Goal: Check status: Check status

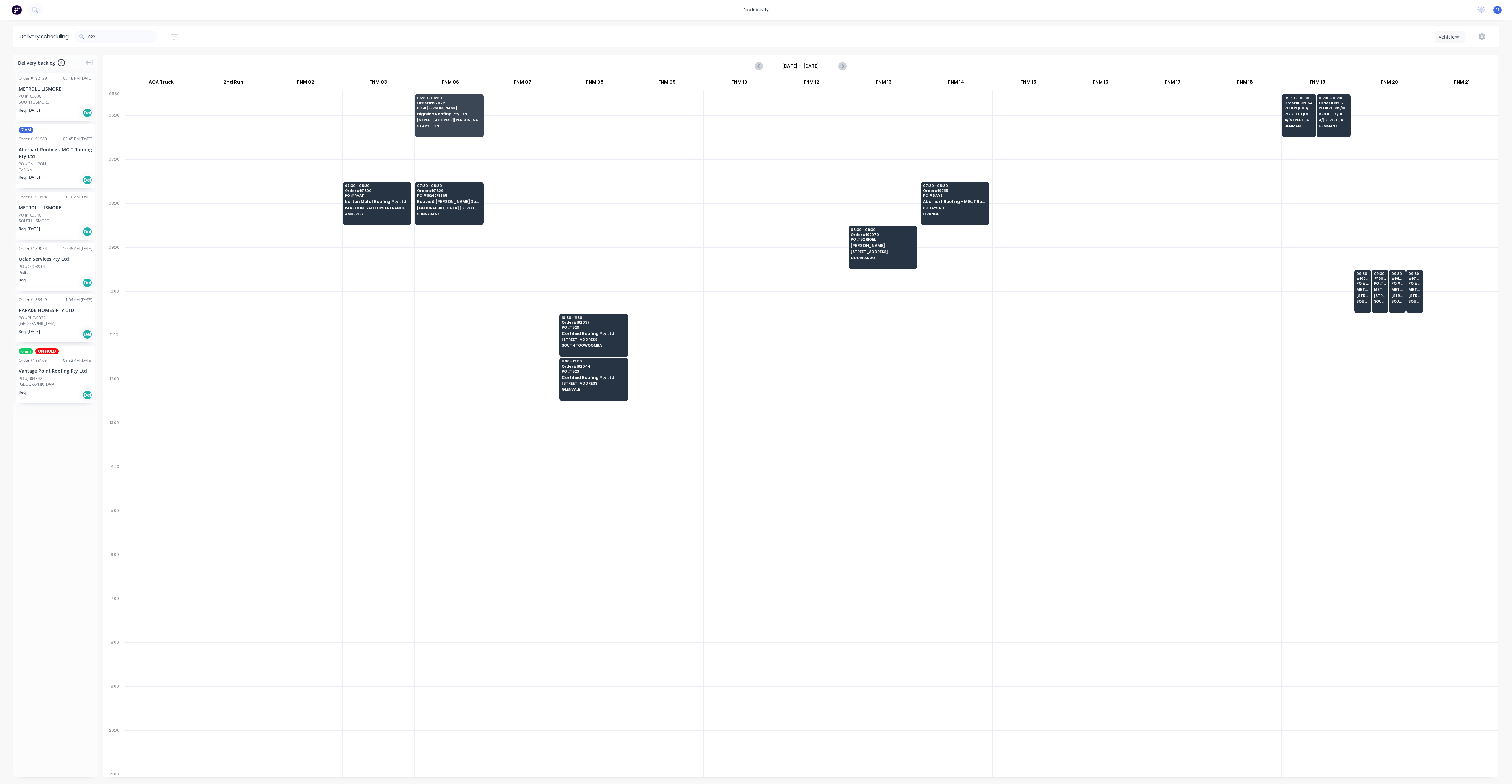
scroll to position [0, 1]
click at [116, 35] on input "022" at bounding box center [122, 36] width 69 height 13
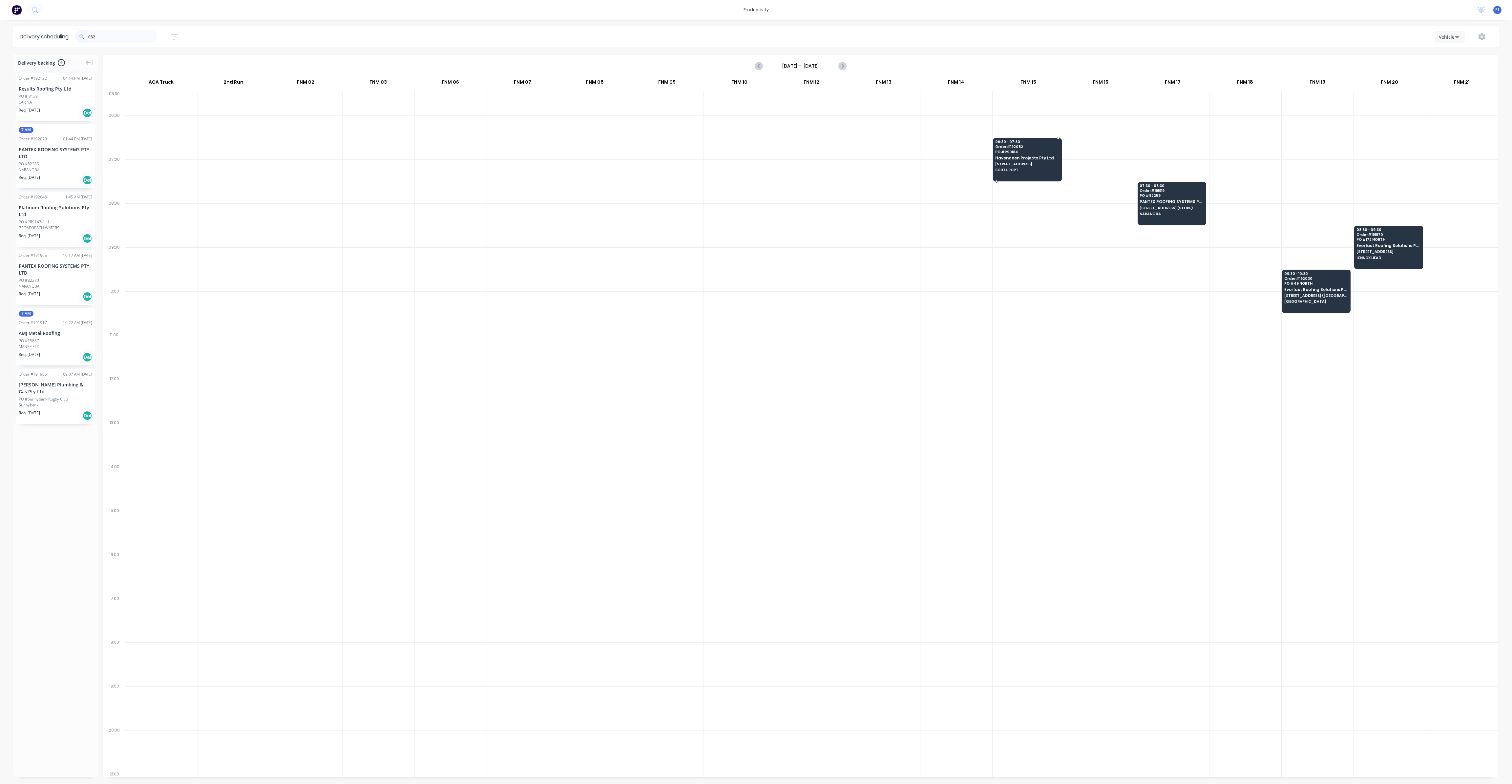
click at [1020, 169] on span "SOUTHPORT" at bounding box center [1027, 170] width 63 height 4
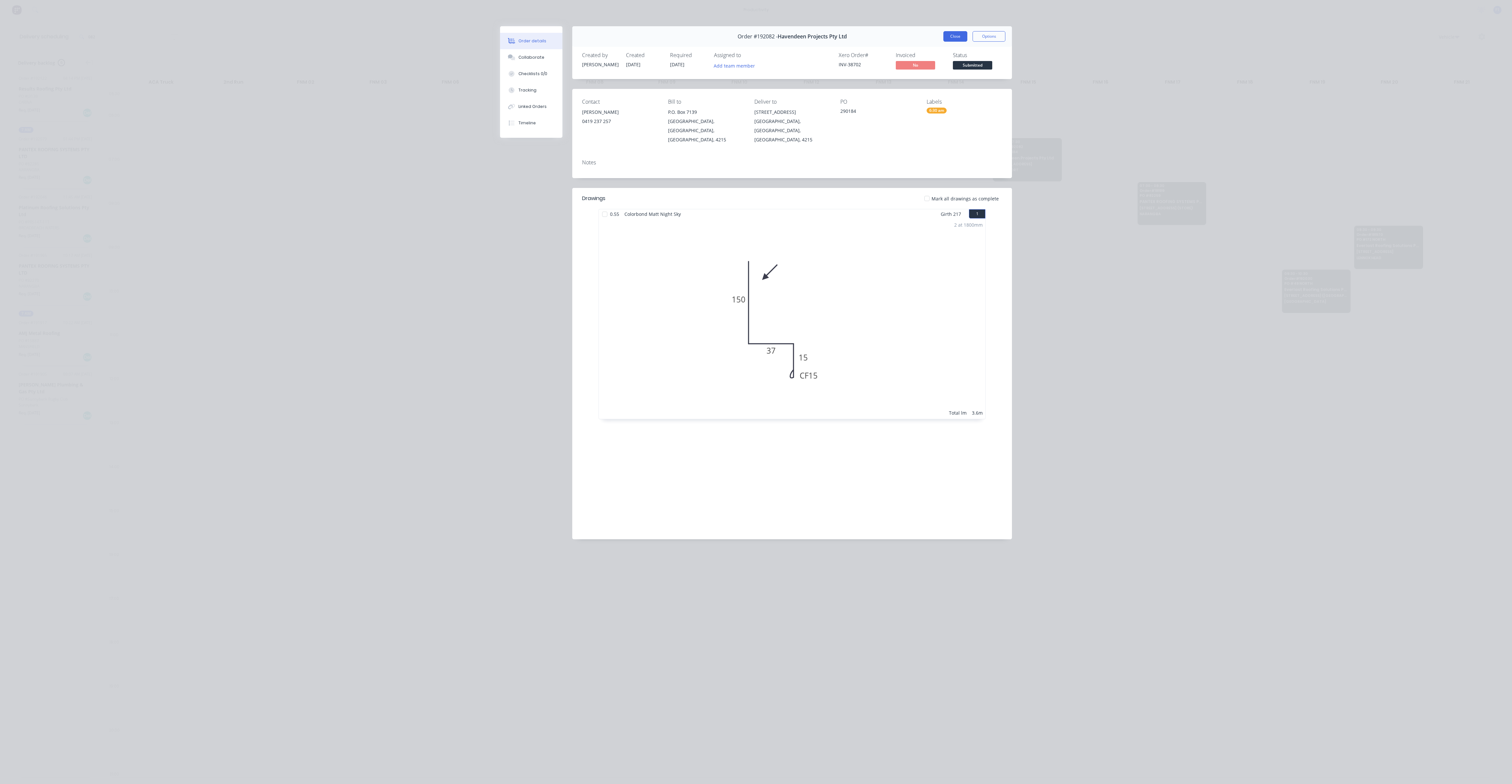
click at [948, 35] on button "Close" at bounding box center [955, 36] width 24 height 11
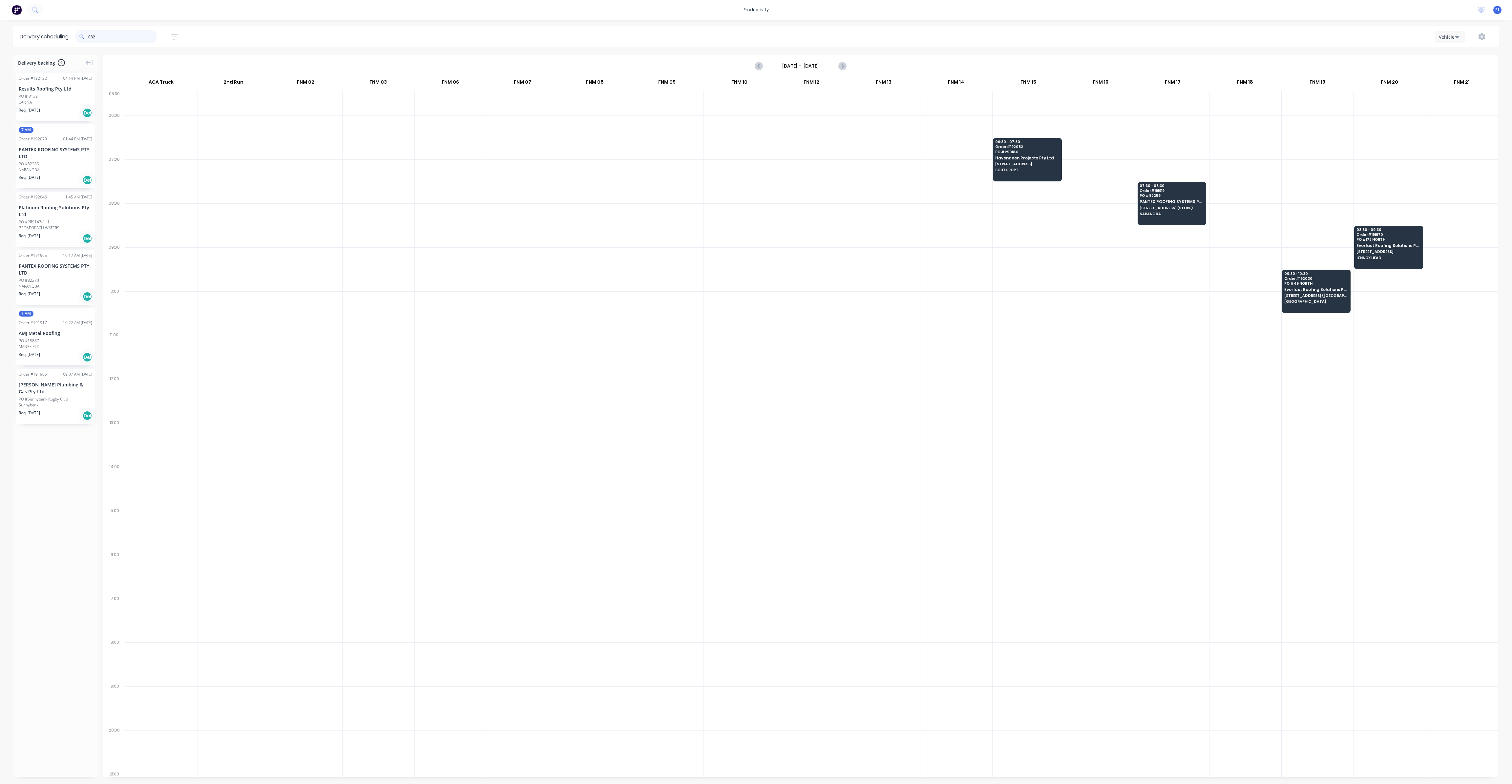
click at [141, 39] on input "082" at bounding box center [122, 36] width 69 height 13
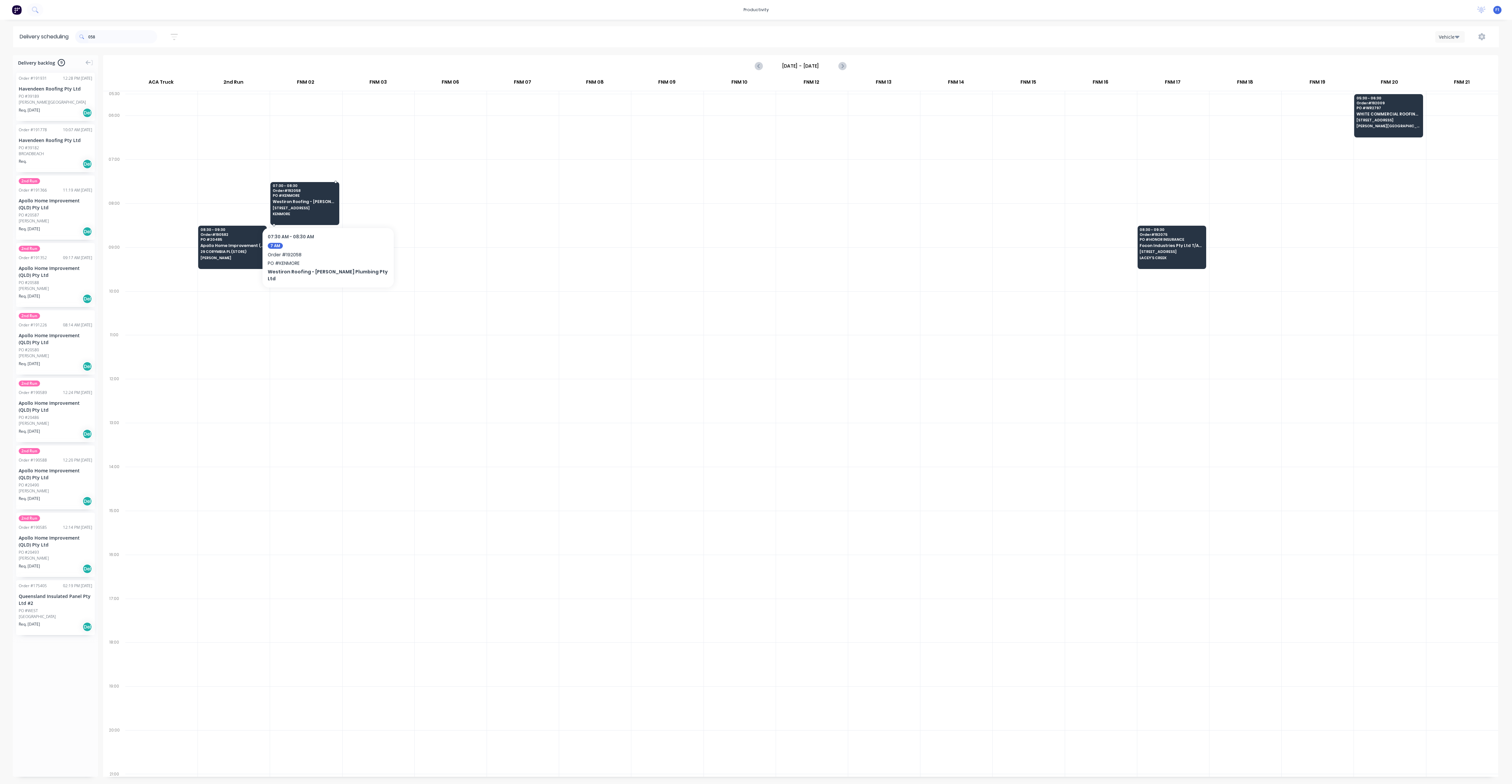
click at [320, 207] on span "[STREET_ADDRESS]" at bounding box center [305, 208] width 63 height 4
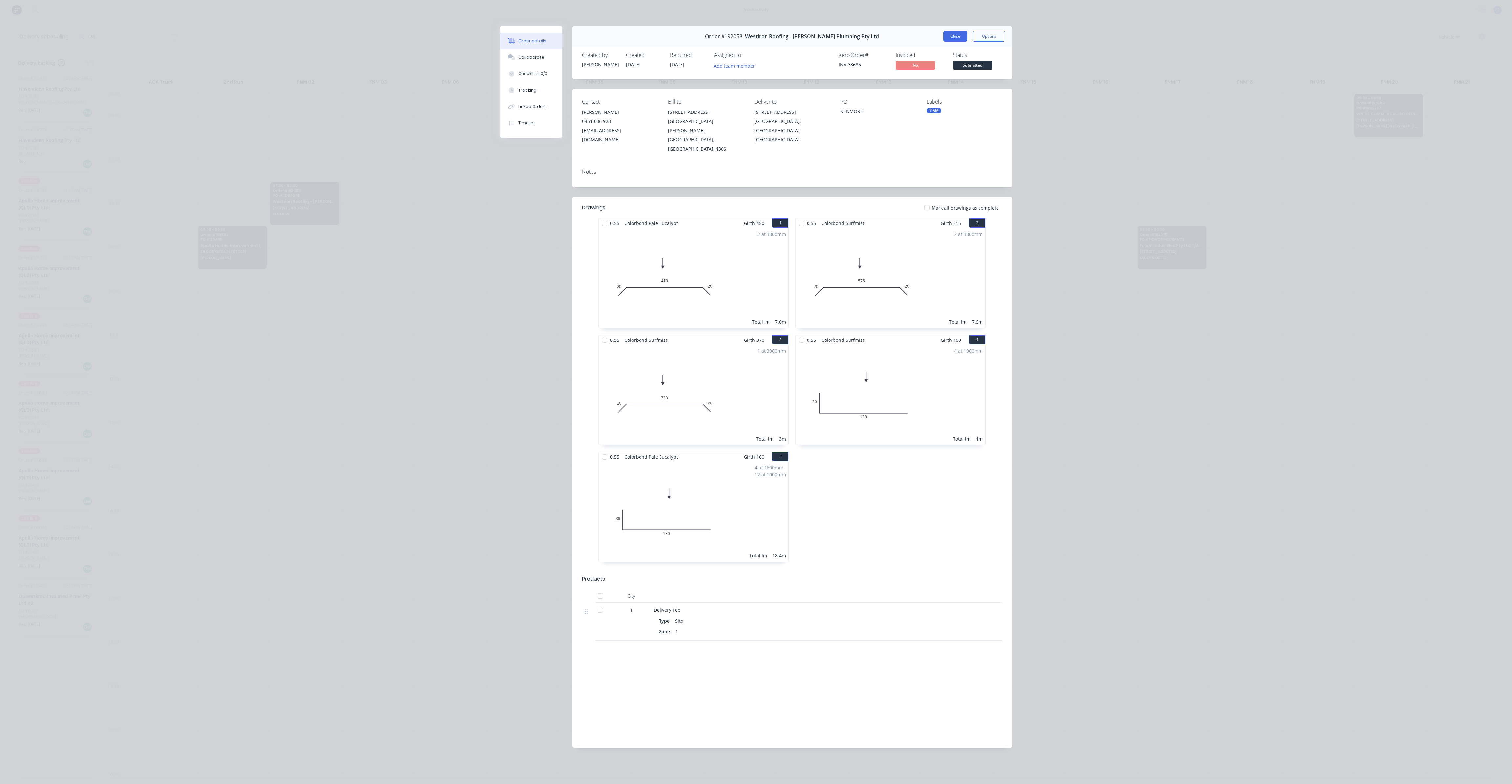
click at [949, 38] on button "Close" at bounding box center [955, 36] width 24 height 11
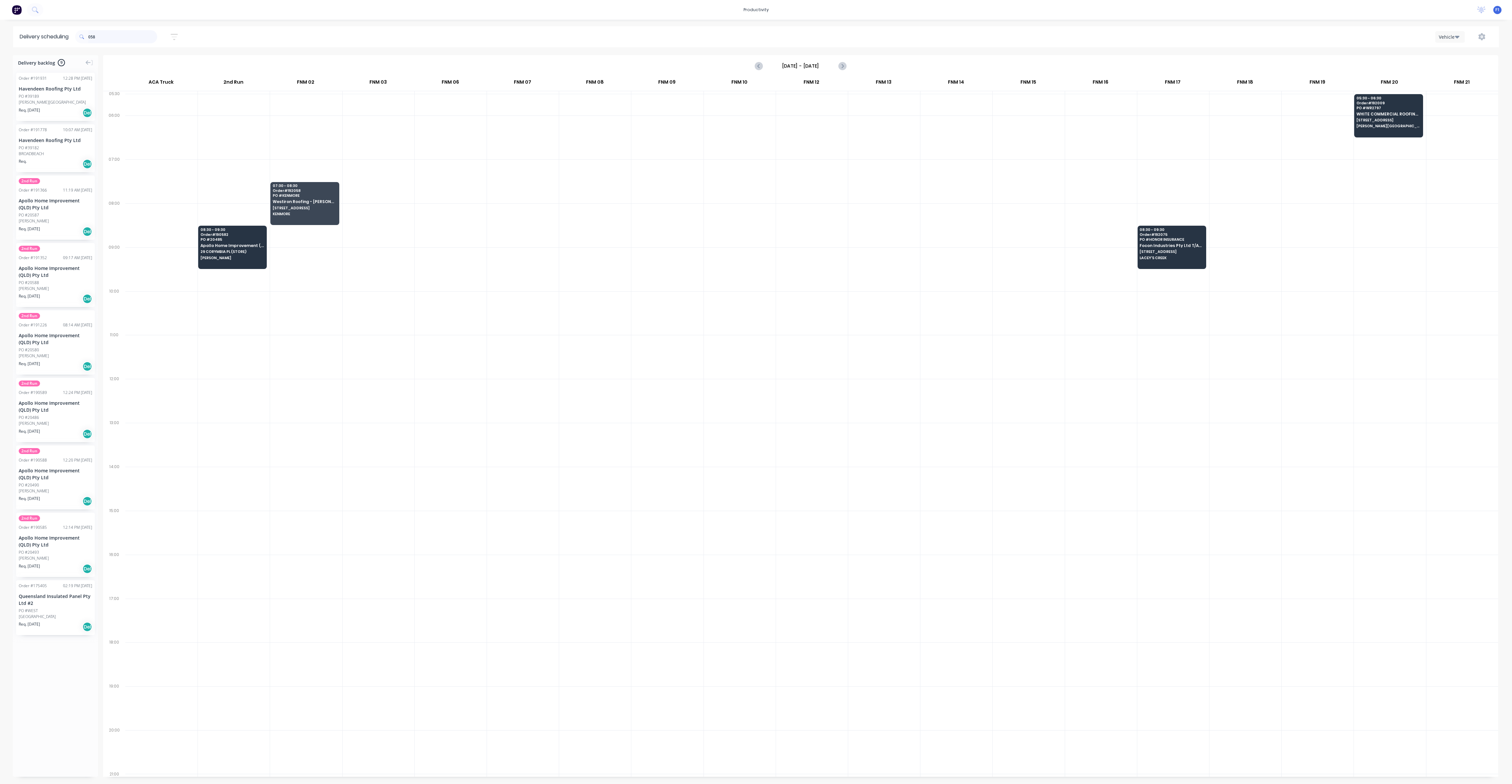
click at [103, 38] on input "058" at bounding box center [122, 36] width 69 height 13
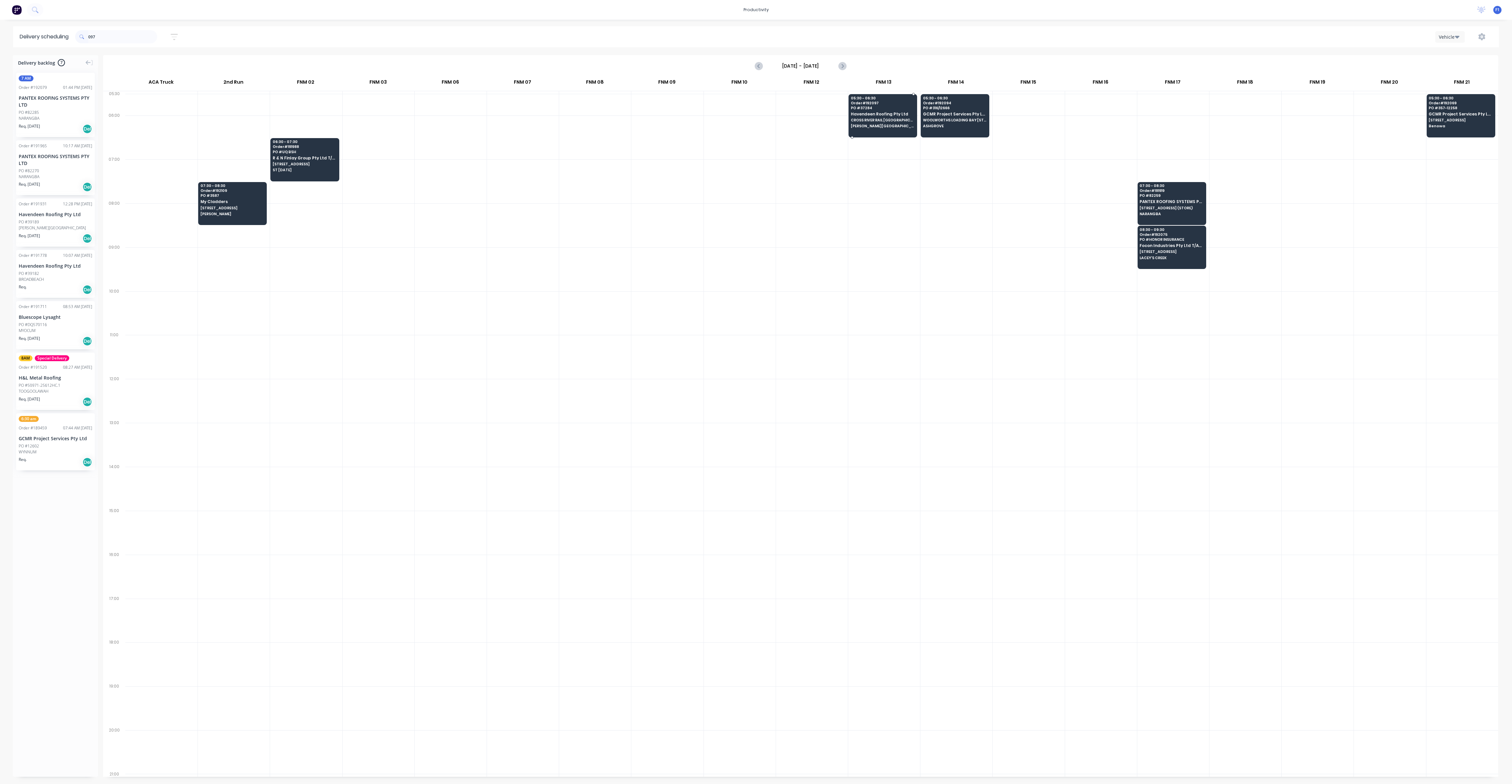
click at [870, 113] on span "Havendeen Roofing Pty Ltd" at bounding box center [883, 114] width 63 height 4
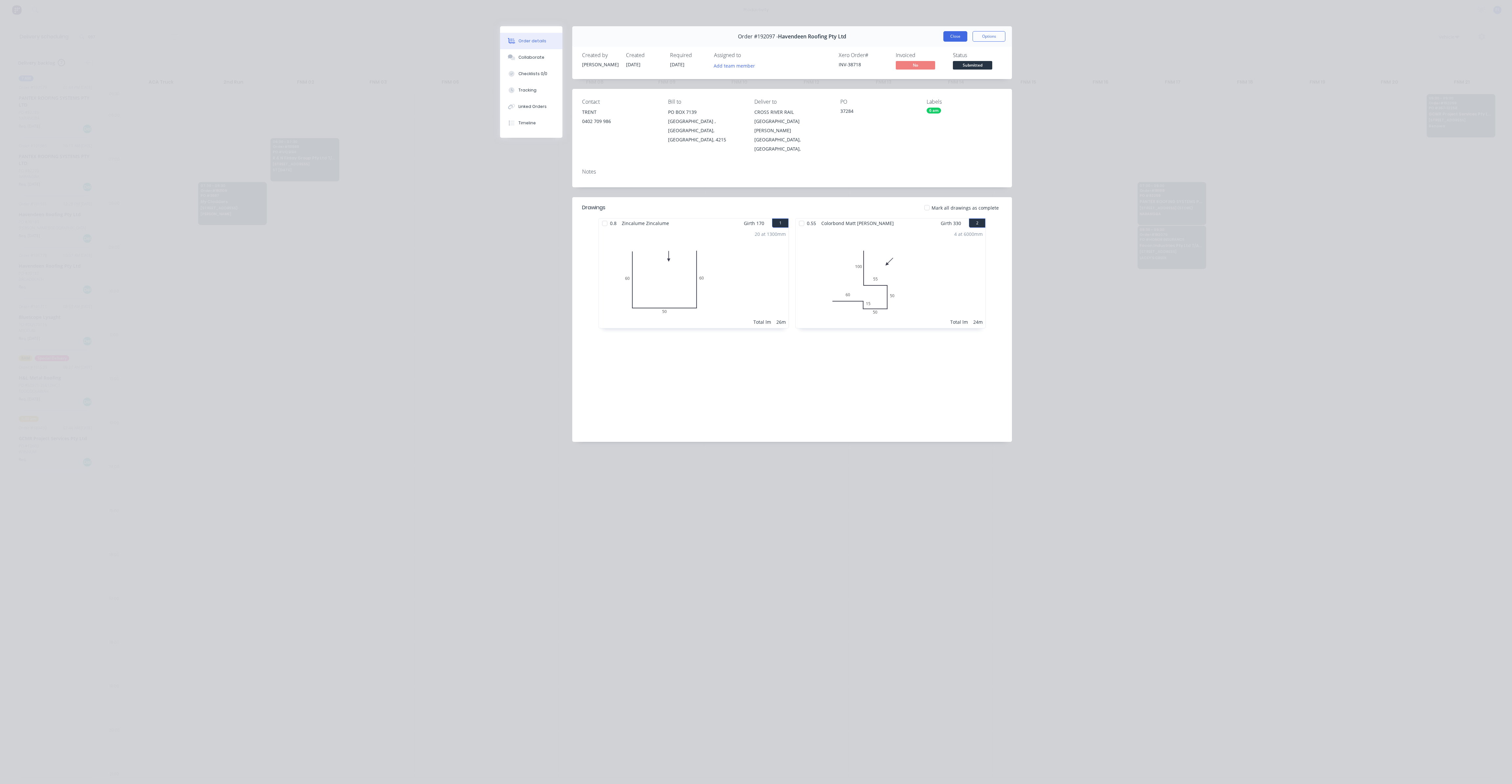
click at [949, 38] on button "Close" at bounding box center [955, 36] width 24 height 11
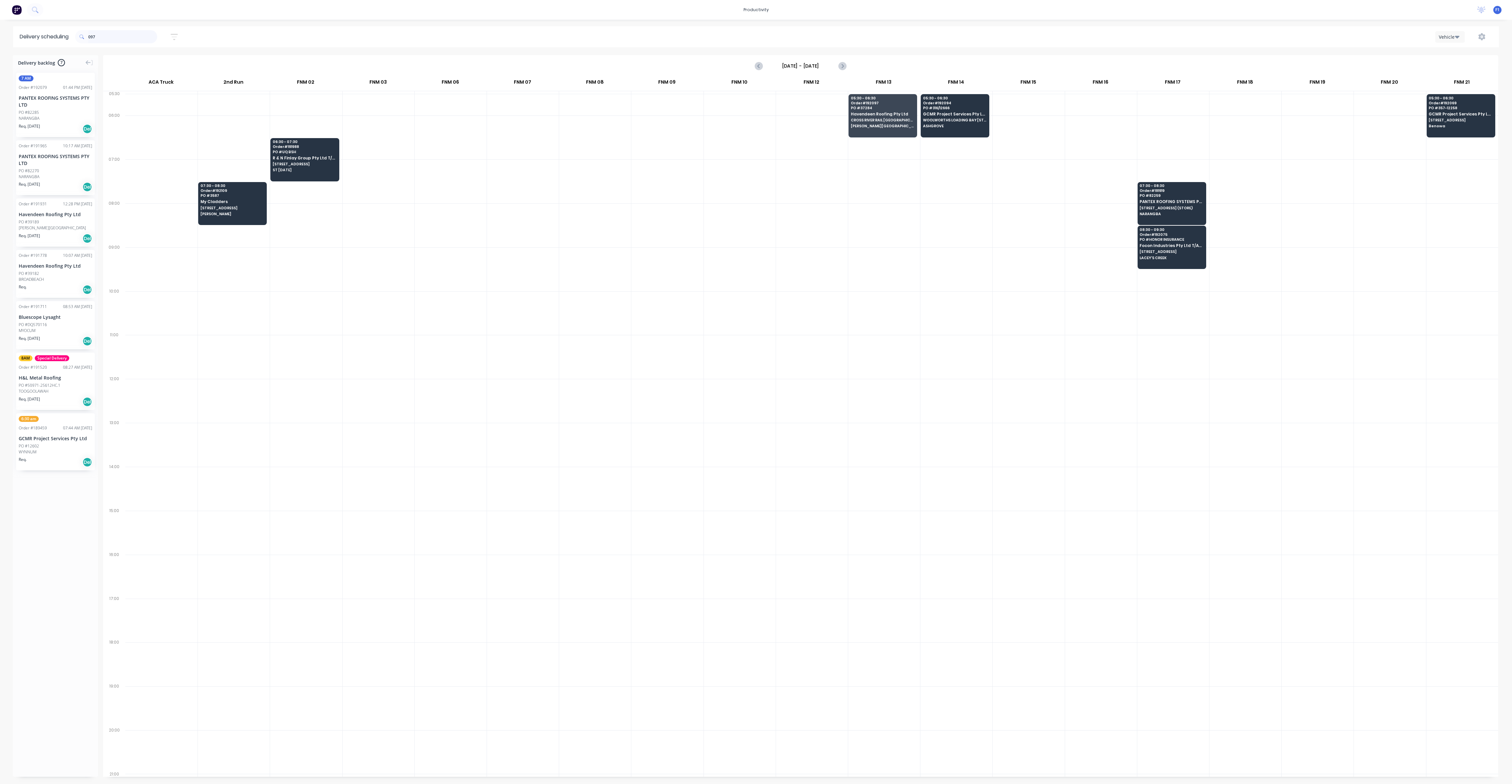
click at [110, 39] on input "097" at bounding box center [122, 36] width 69 height 13
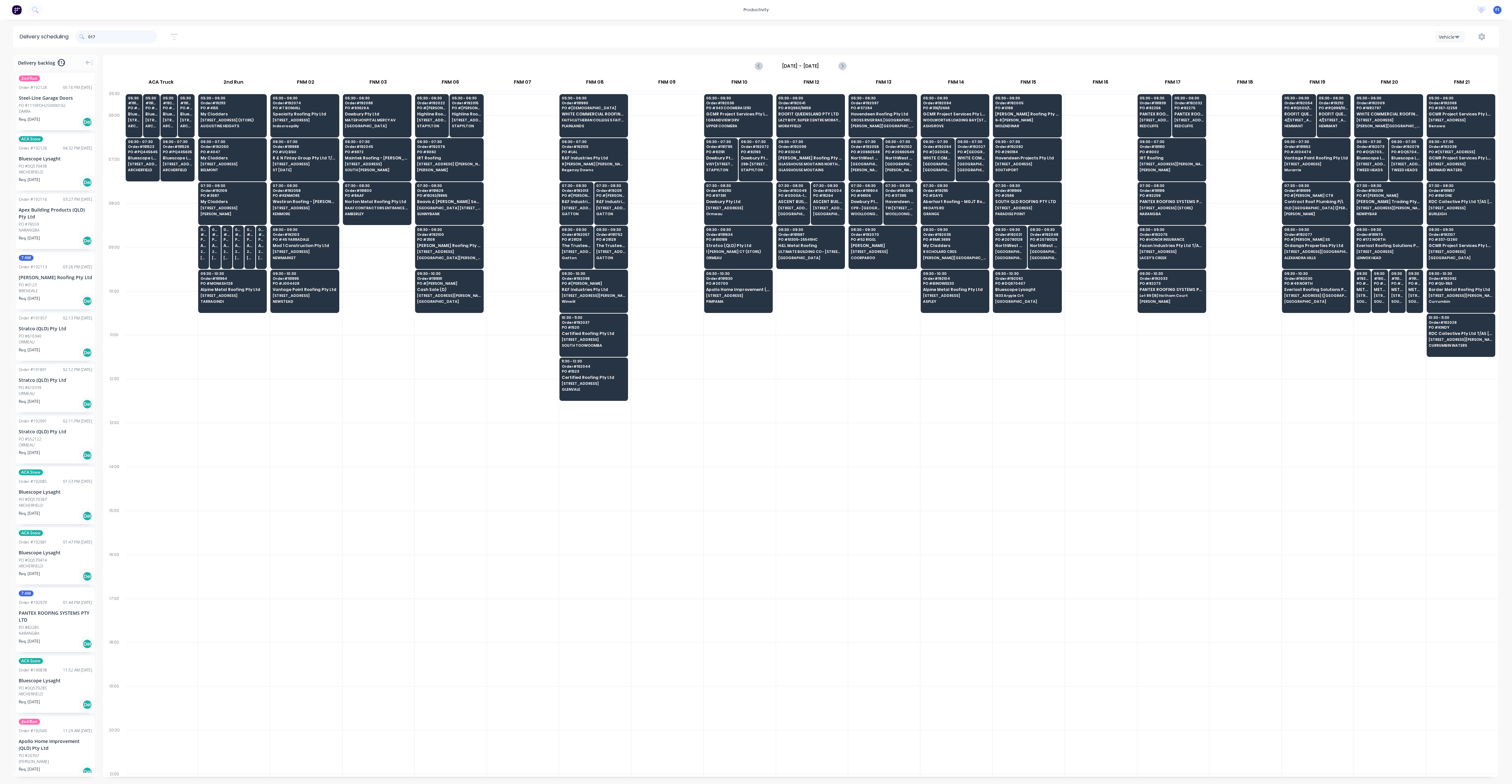
click at [109, 39] on input "017" at bounding box center [122, 36] width 69 height 13
type input "0"
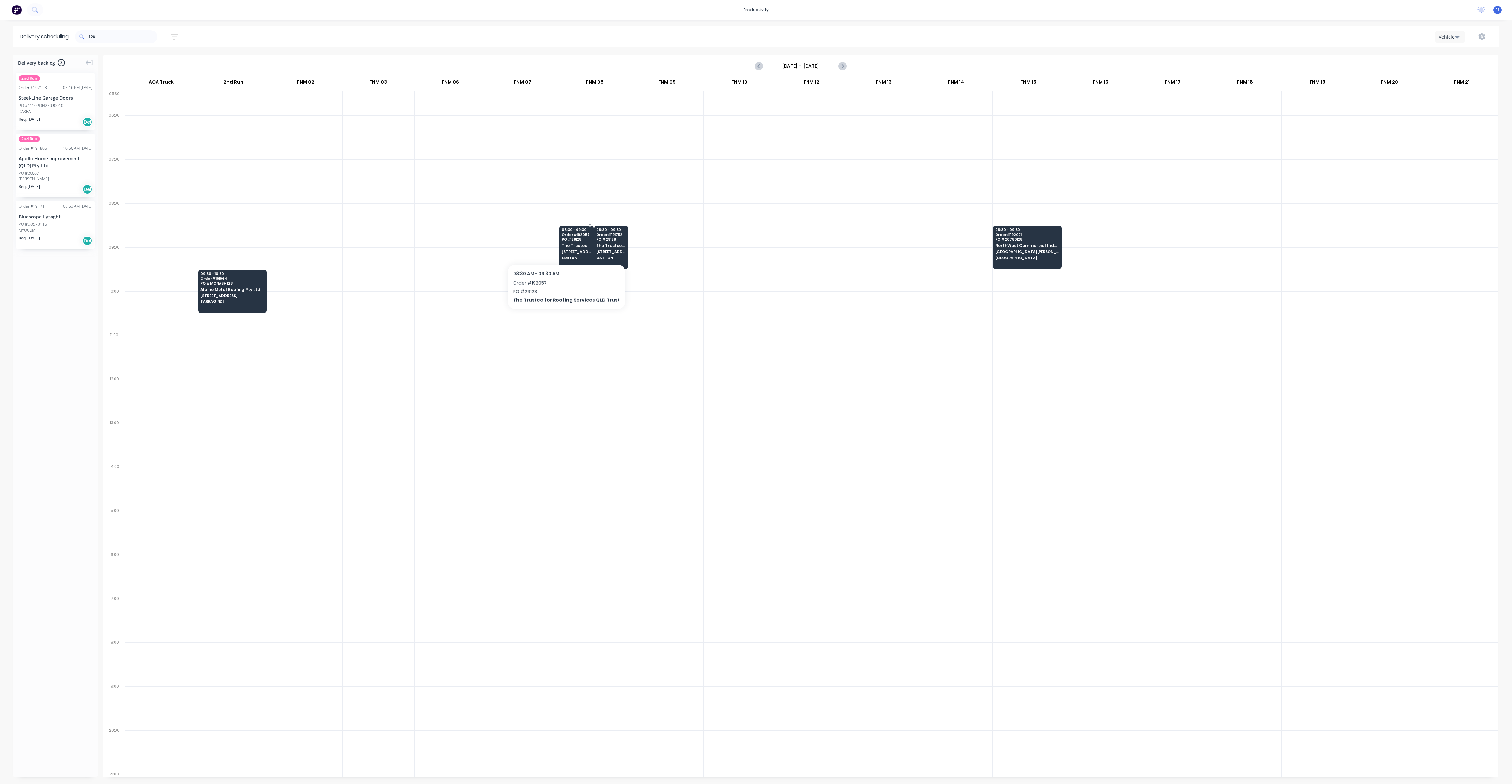
click at [562, 247] on div "08:30 - 09:30 Order # 192057 PO # 29128 The Trustee for Roofing Services QLD Tr…" at bounding box center [576, 244] width 33 height 37
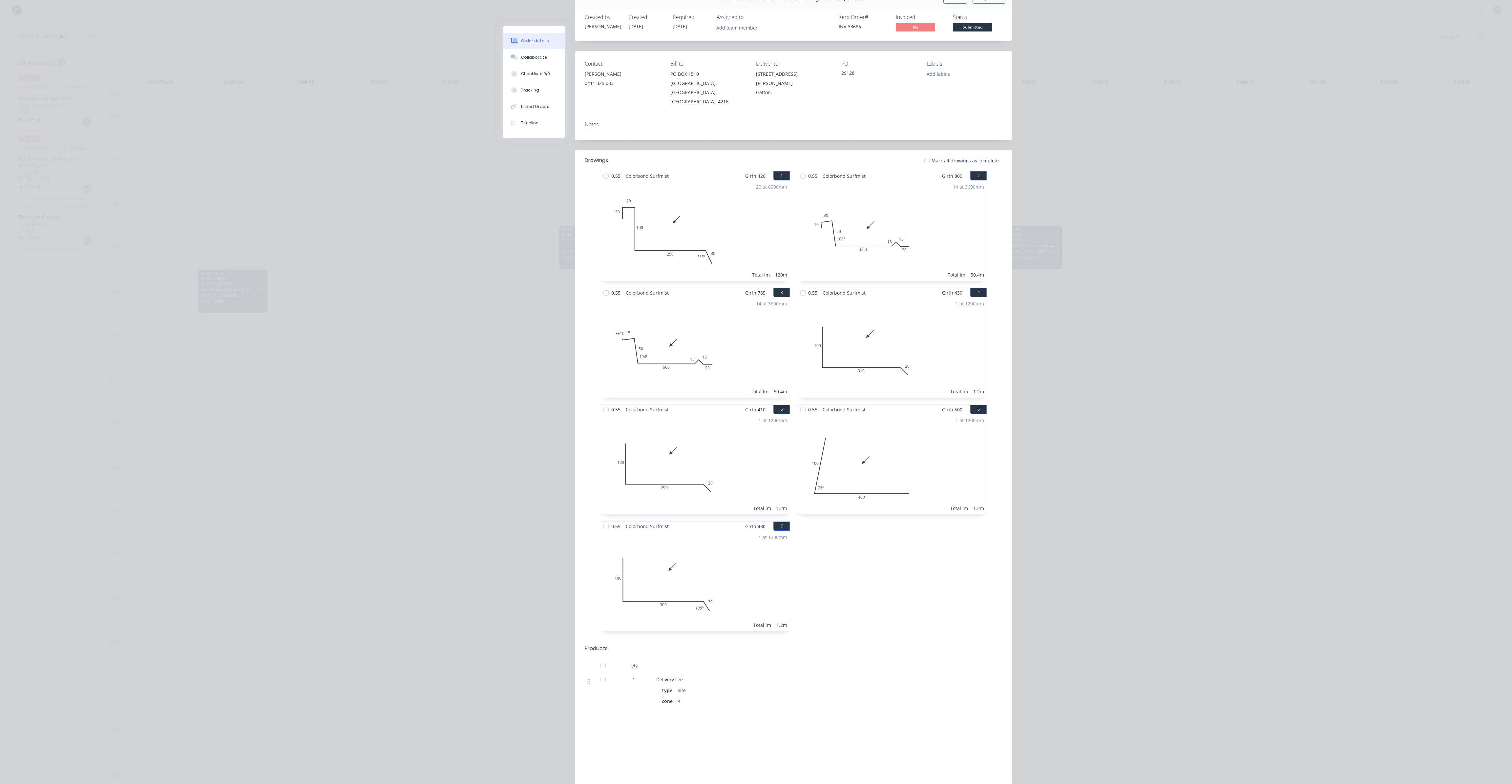
scroll to position [0, 0]
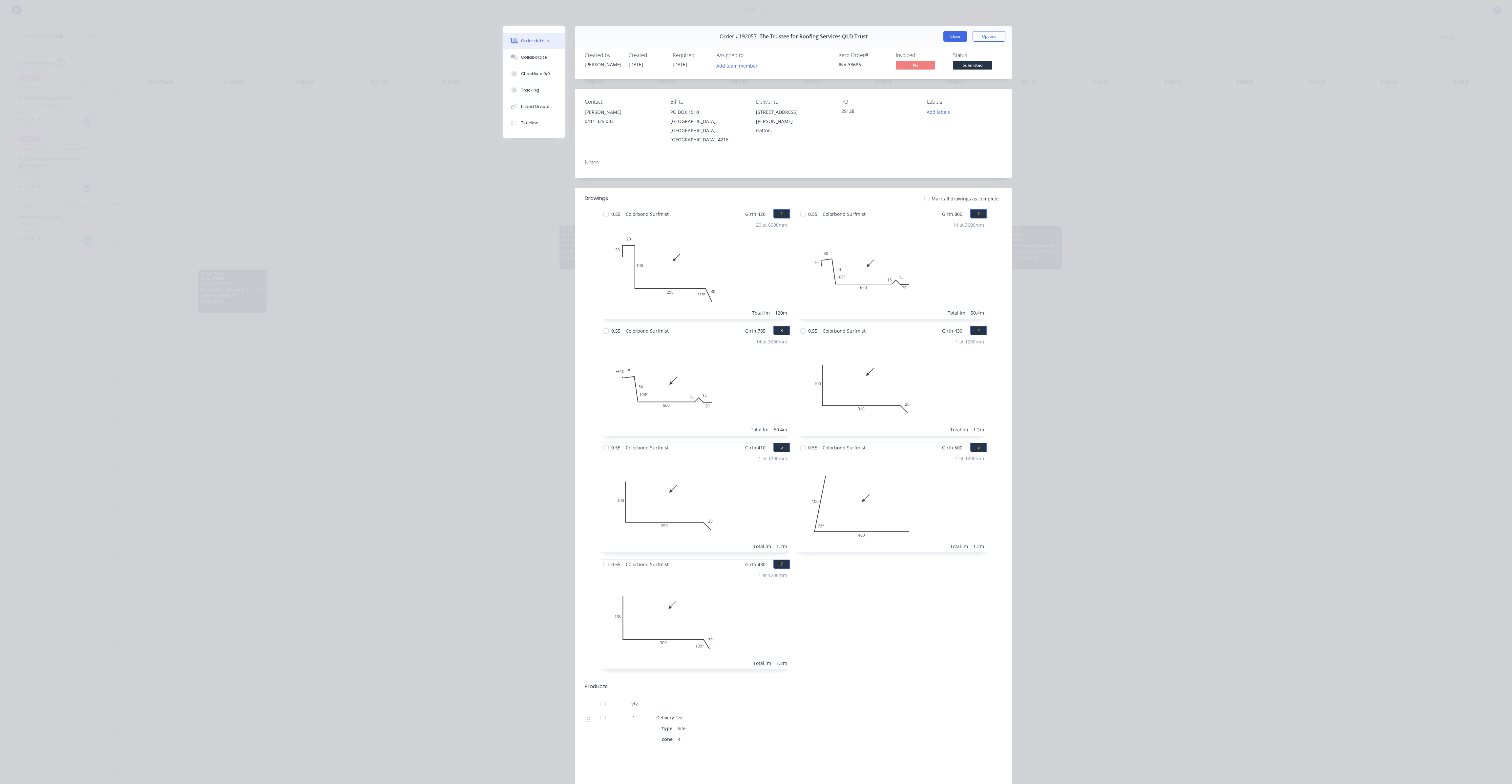
click at [944, 35] on button "Close" at bounding box center [955, 36] width 24 height 11
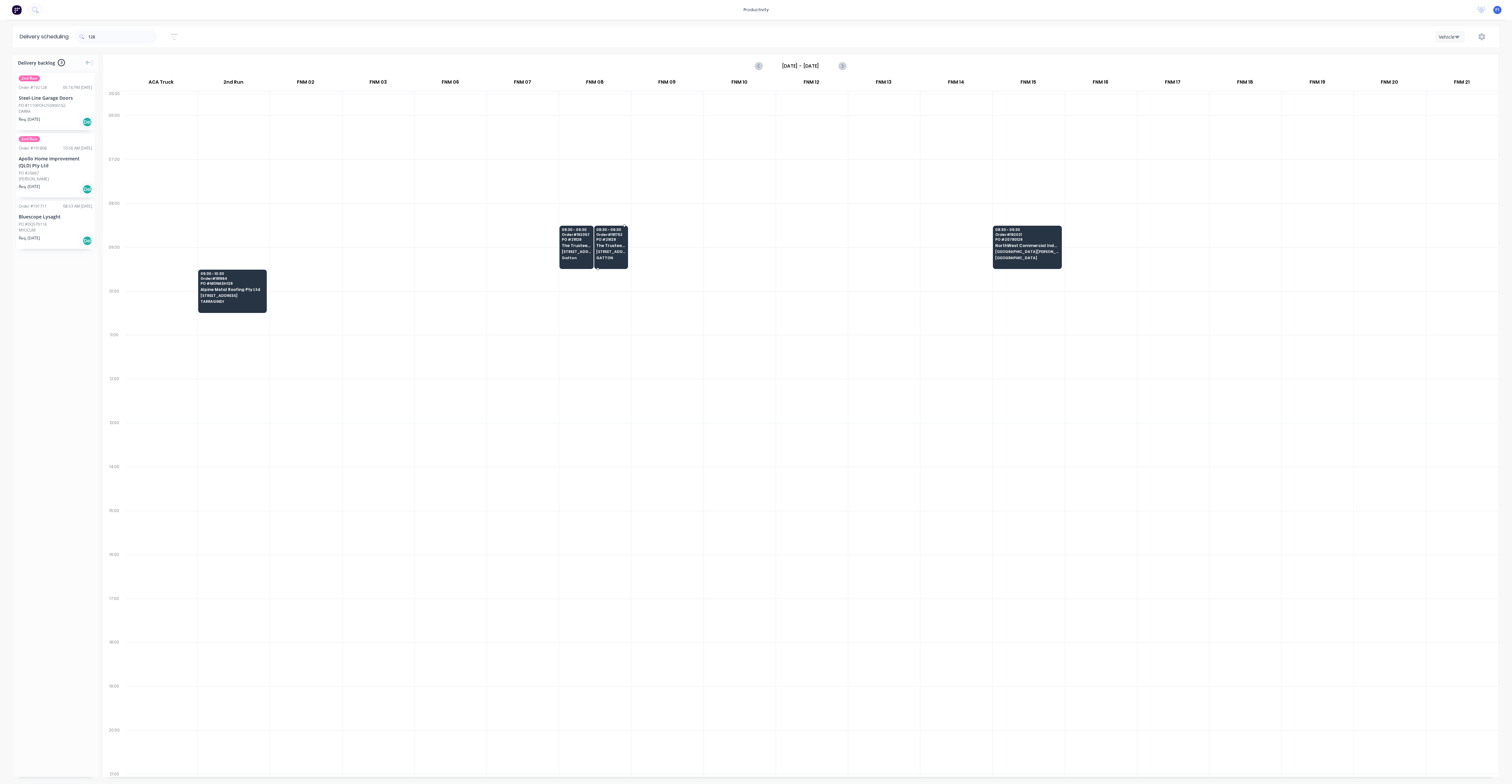
click at [609, 242] on div "08:30 - 09:30 Order # 191752 PO # 29128 The Trustee for Roofing Services QLD Tr…" at bounding box center [611, 244] width 33 height 37
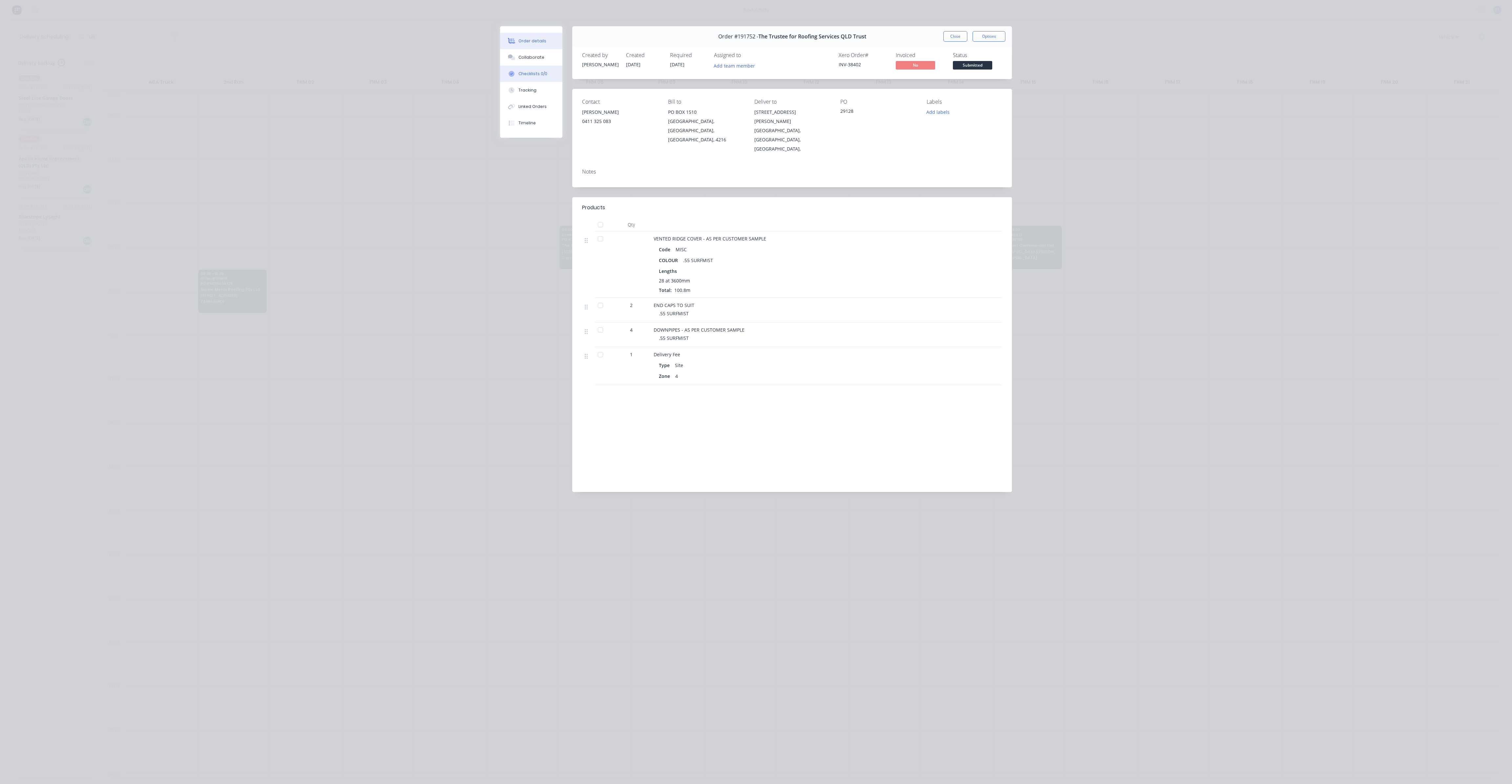
click at [546, 76] on button "Checklists 0/0" at bounding box center [531, 74] width 62 height 16
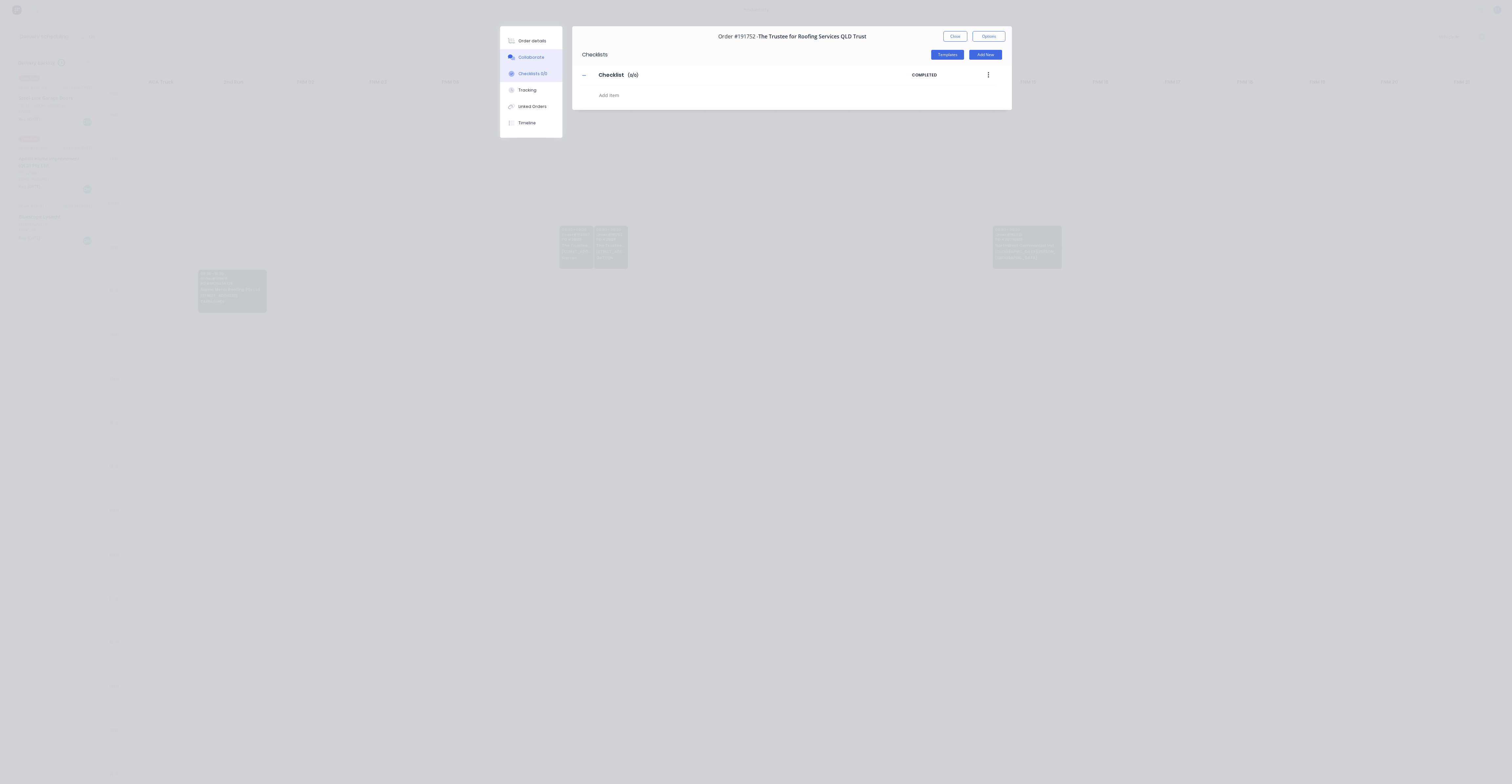
click at [537, 60] on div "Collaborate" at bounding box center [531, 58] width 26 height 6
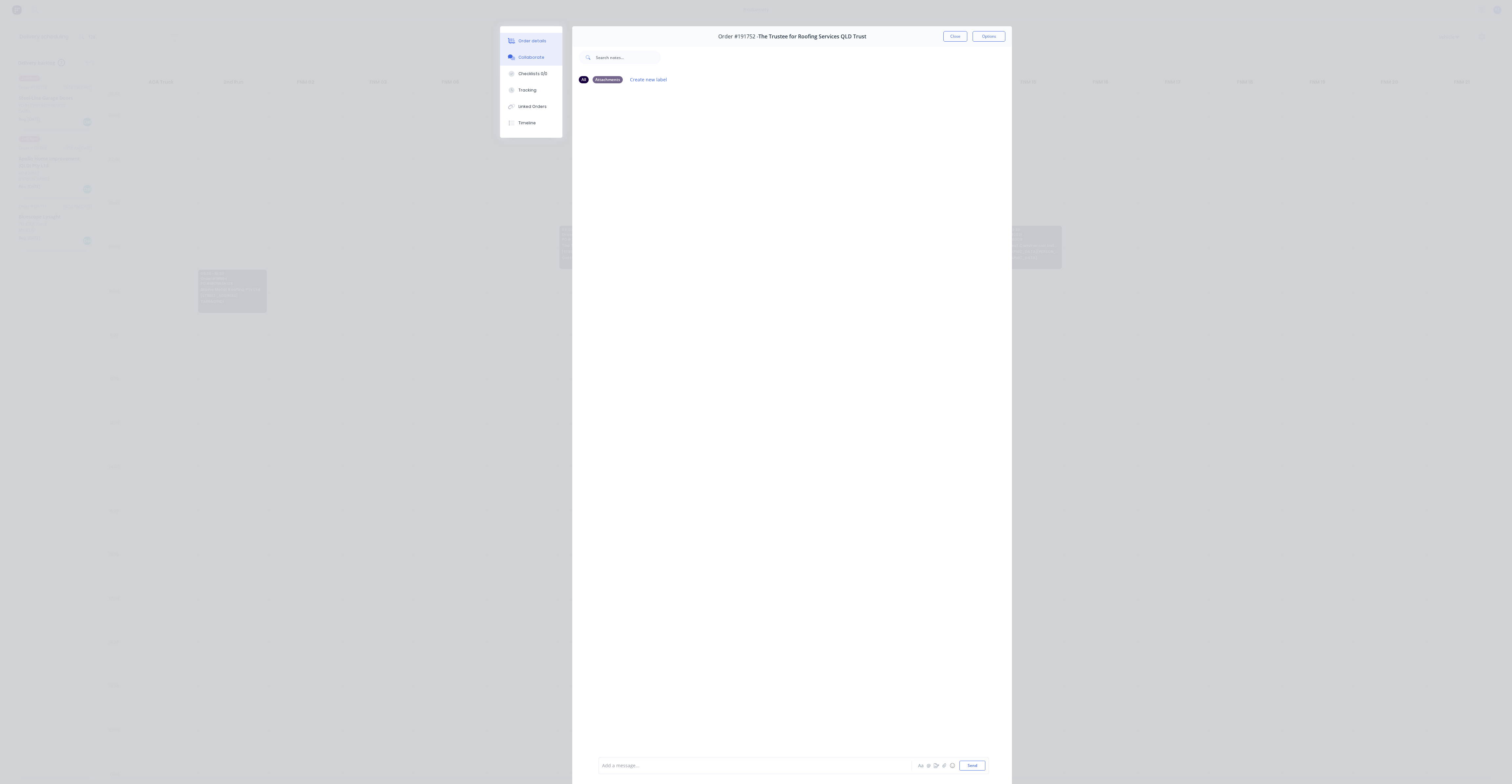
click at [527, 40] on div "Order details" at bounding box center [532, 41] width 28 height 6
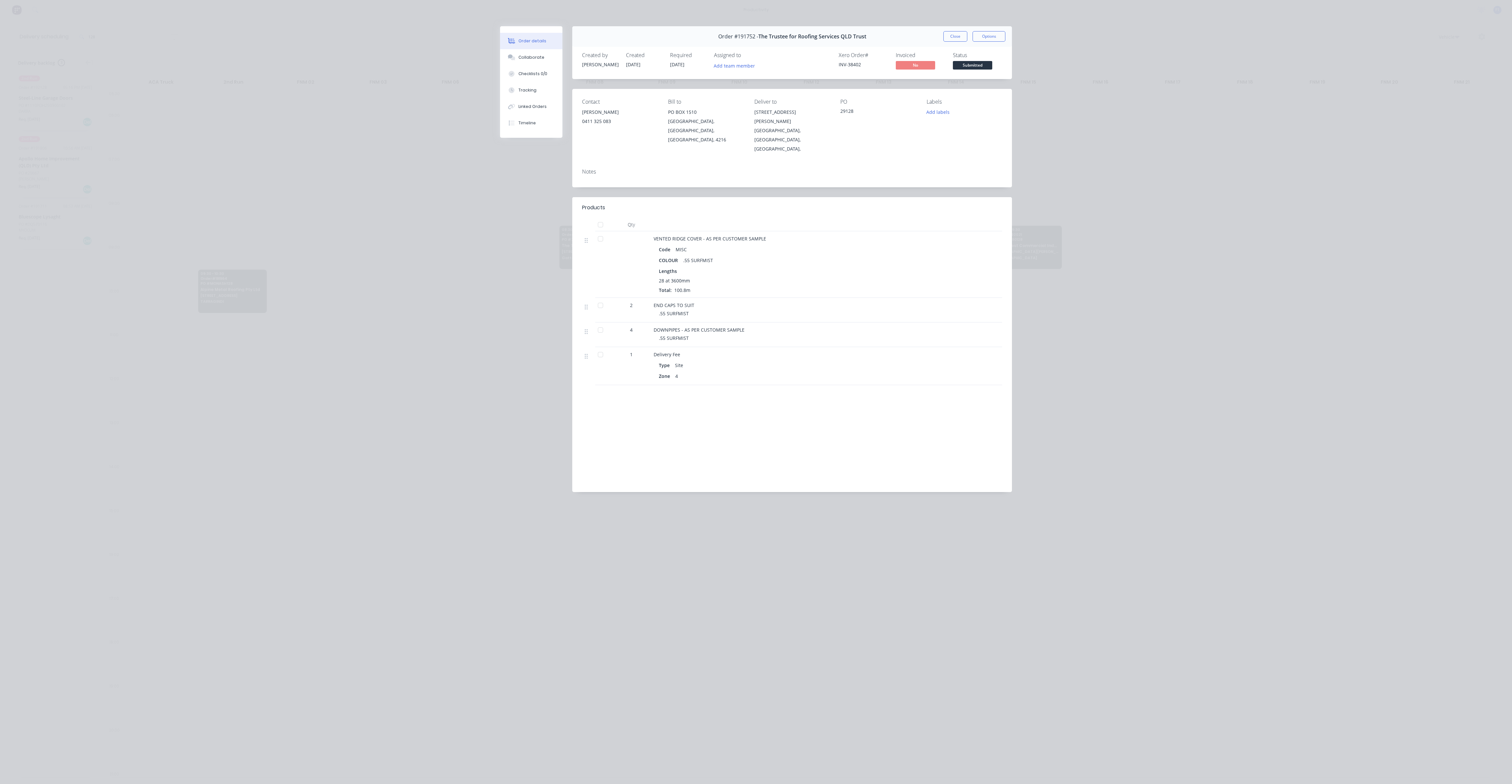
click at [954, 32] on button "Close" at bounding box center [955, 36] width 24 height 11
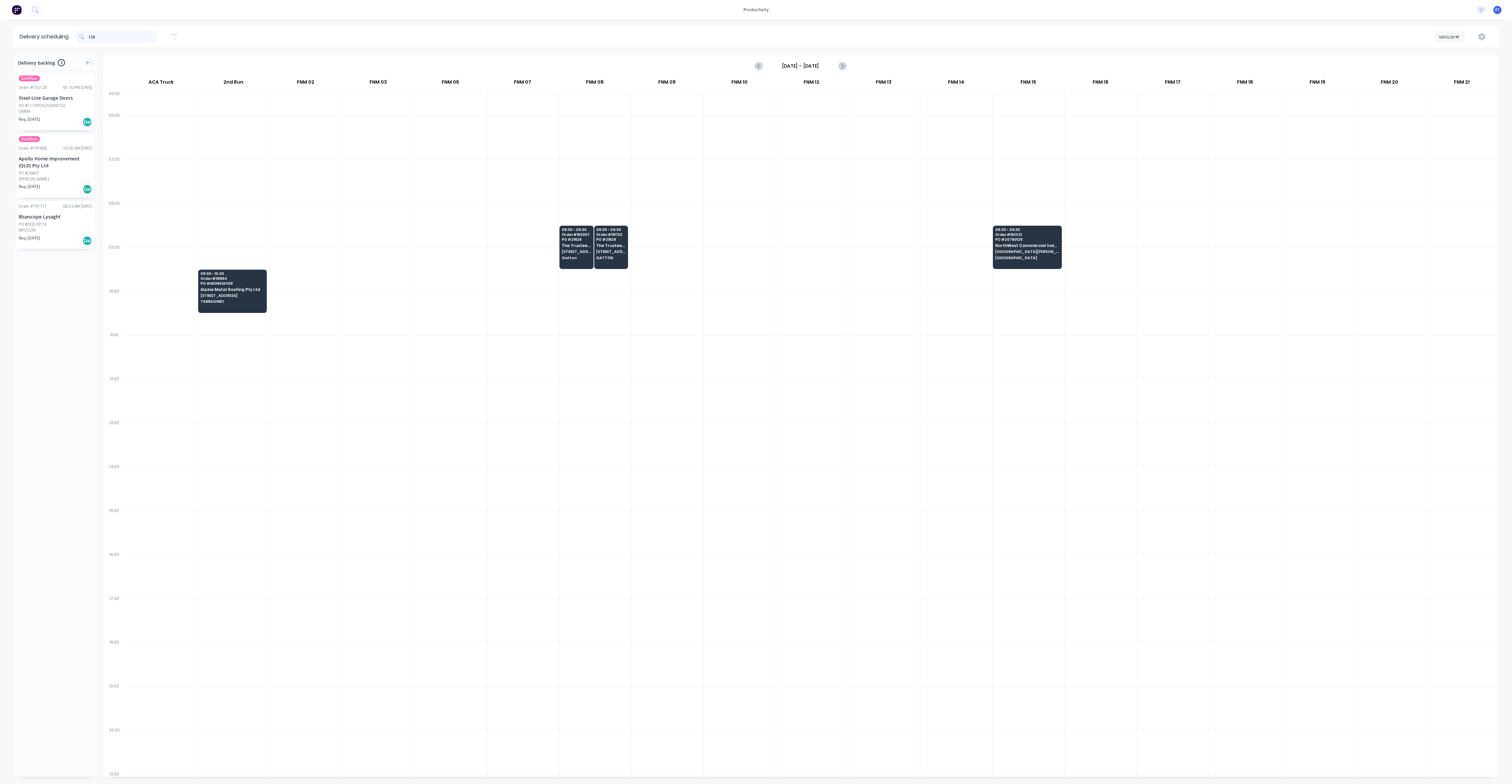
click at [107, 39] on input "128" at bounding box center [122, 36] width 69 height 13
type input "1"
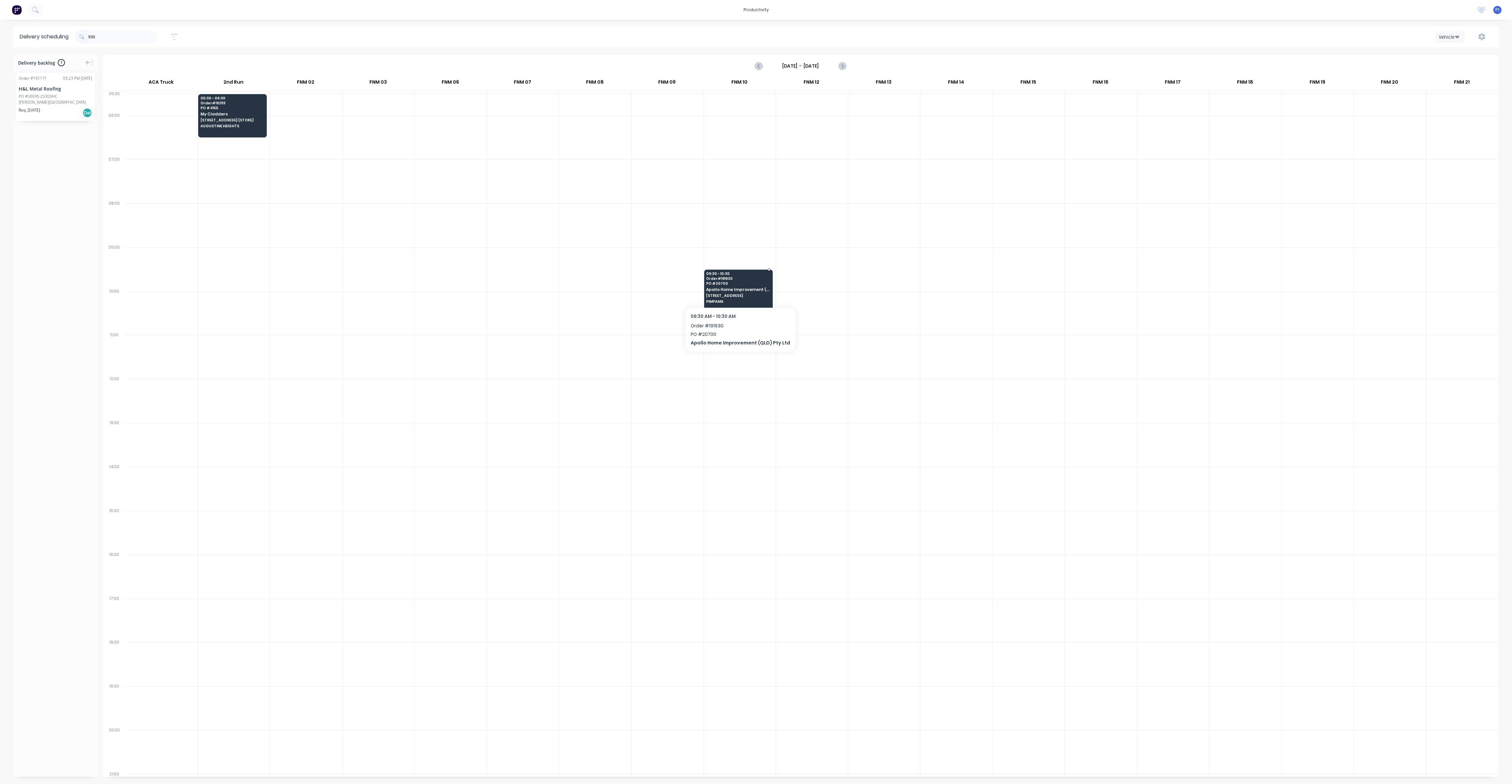
click at [733, 297] on div "09:30 - 10:30 Order # 191930 PO # 20700 Apollo Home Improvement (QLD) Pty Ltd 2…" at bounding box center [738, 288] width 68 height 37
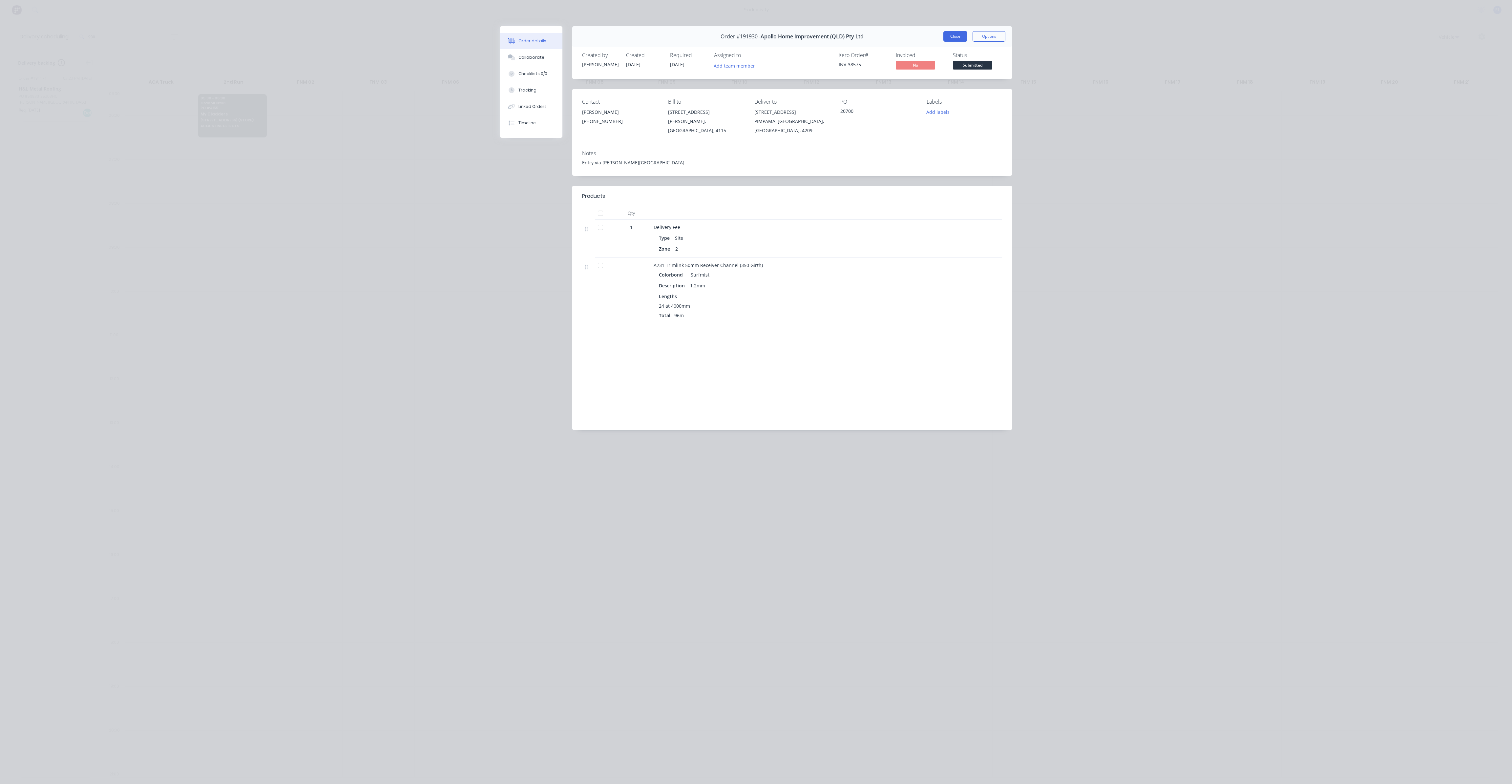
click at [952, 39] on button "Close" at bounding box center [955, 36] width 24 height 11
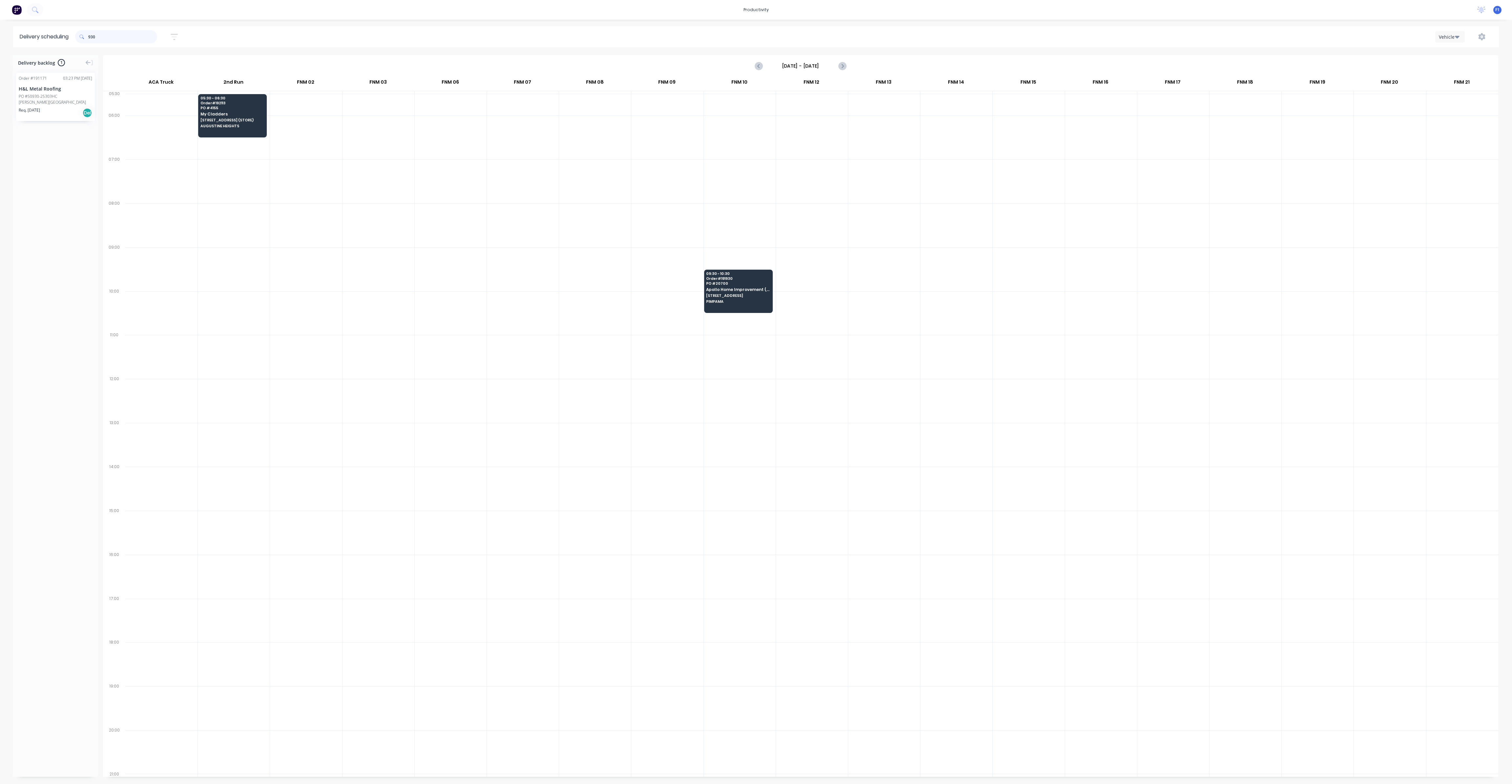
click at [116, 36] on input "930" at bounding box center [122, 36] width 69 height 13
type input "9"
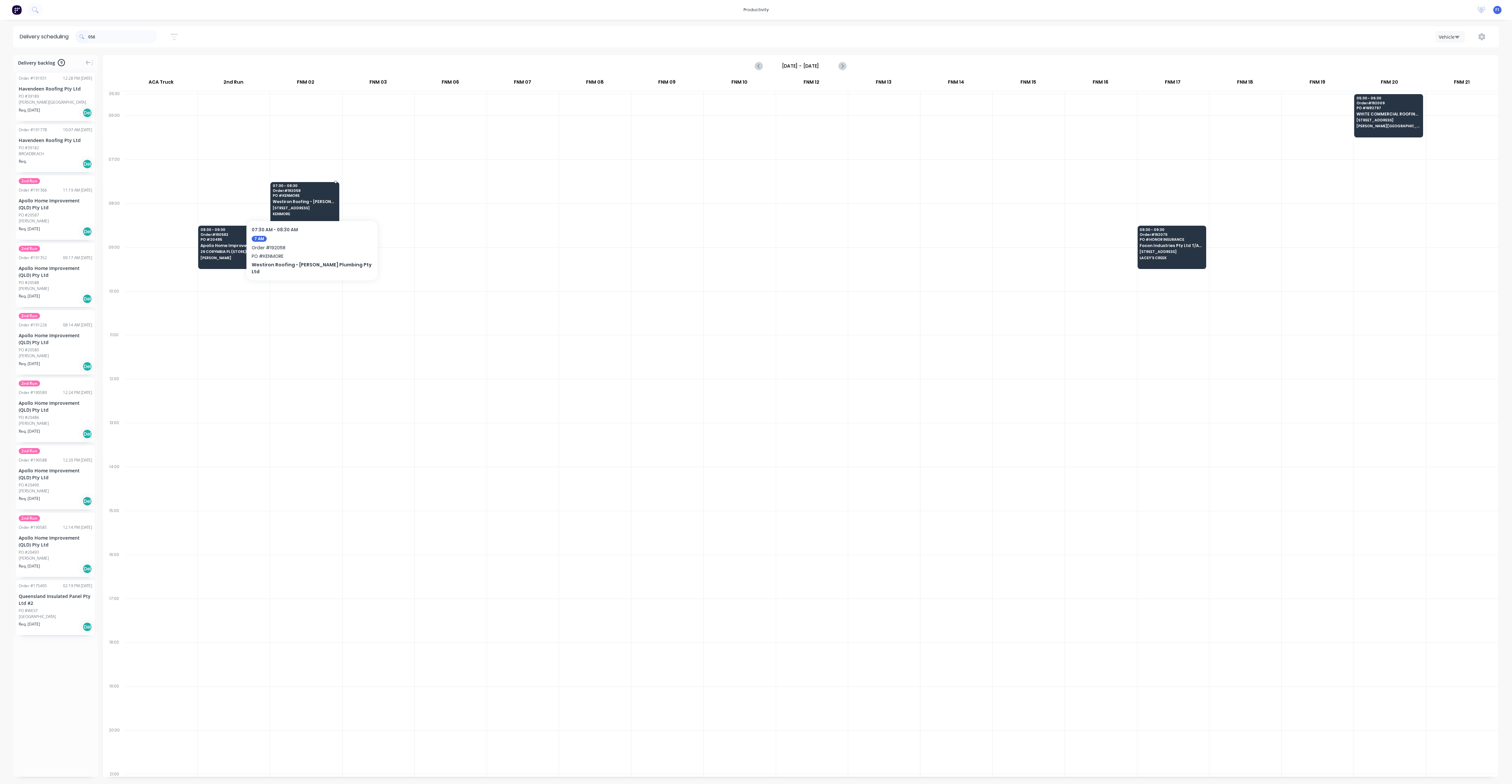
click at [316, 206] on span "[STREET_ADDRESS]" at bounding box center [305, 208] width 63 height 4
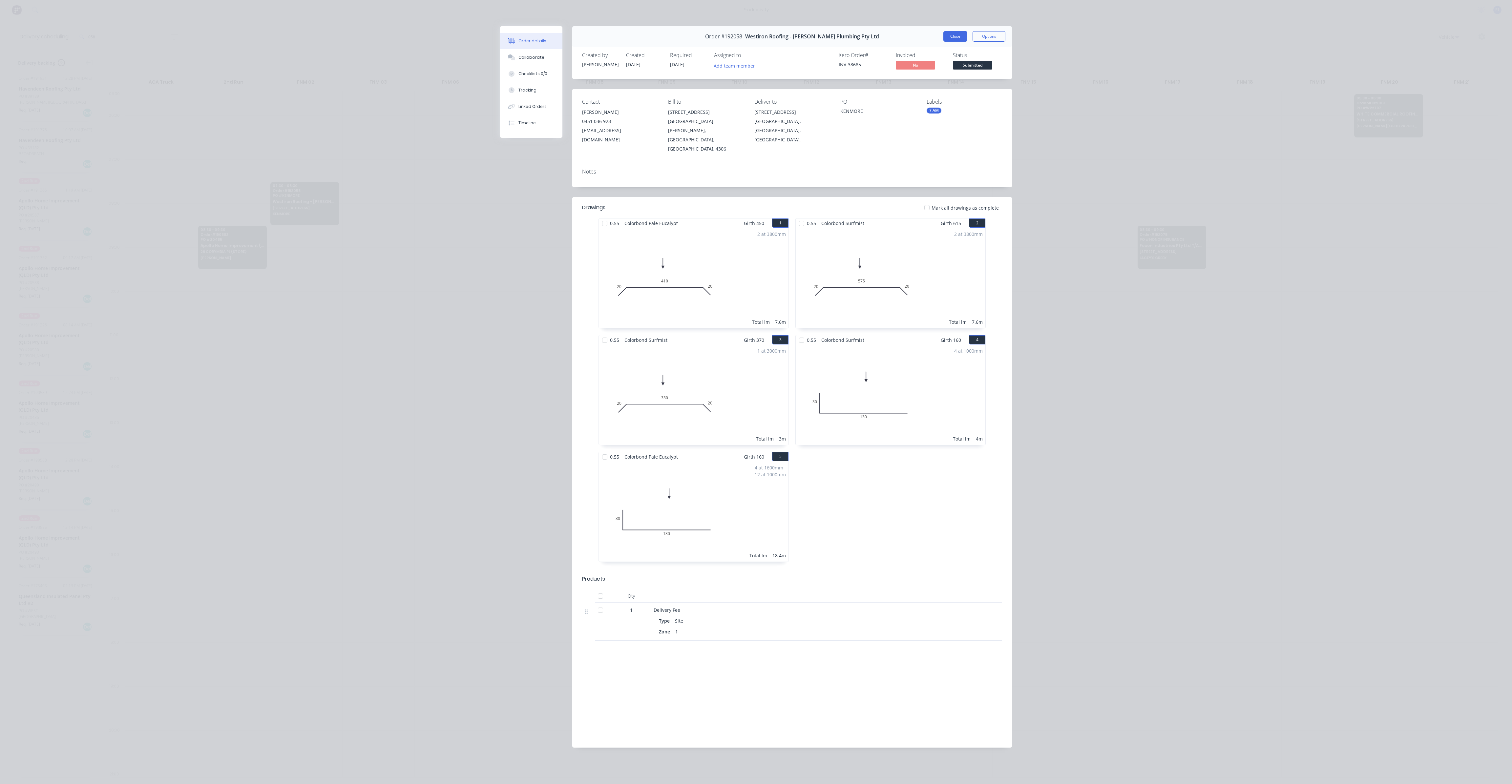
click at [946, 37] on button "Close" at bounding box center [955, 36] width 24 height 11
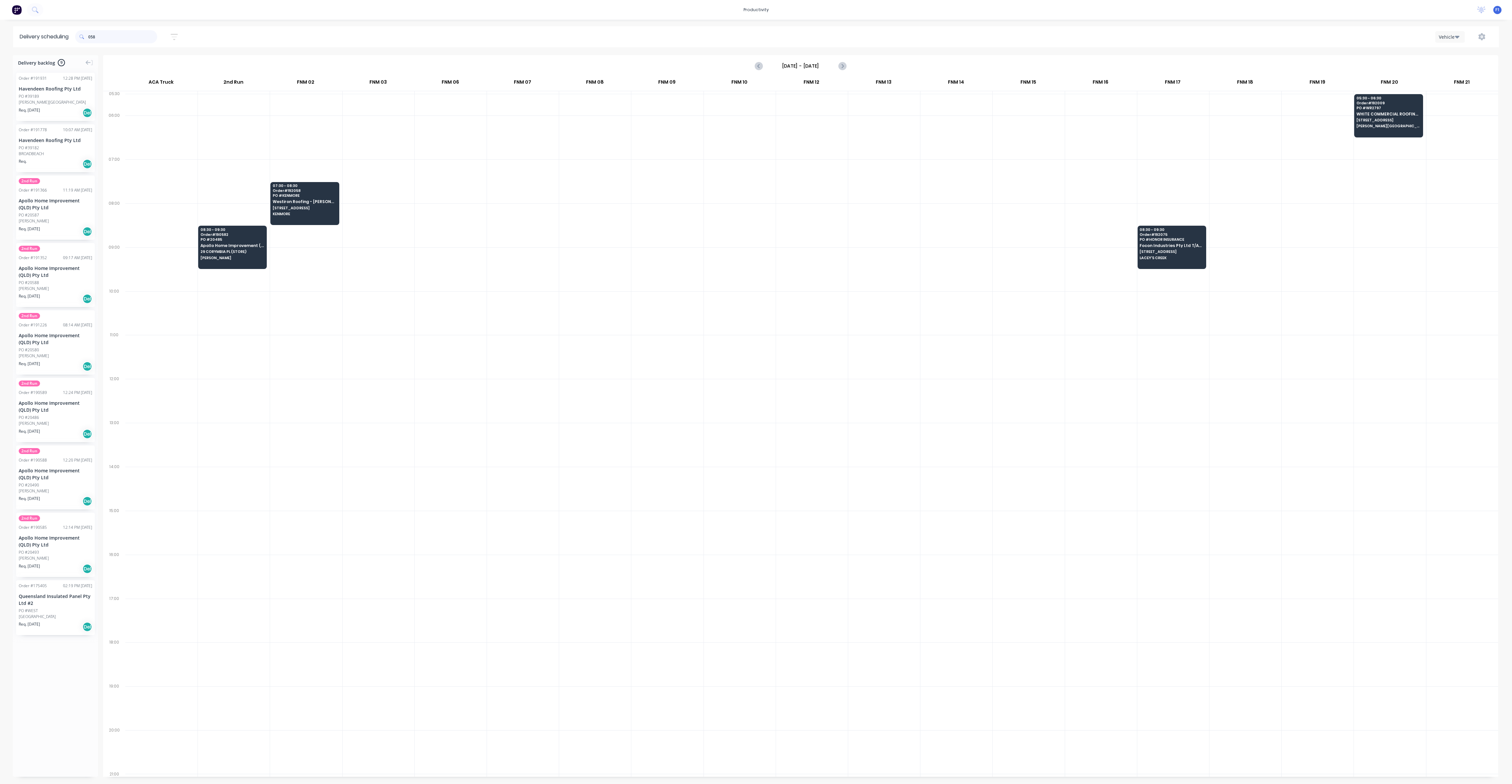
click at [119, 35] on input "058" at bounding box center [122, 36] width 69 height 13
type input "0"
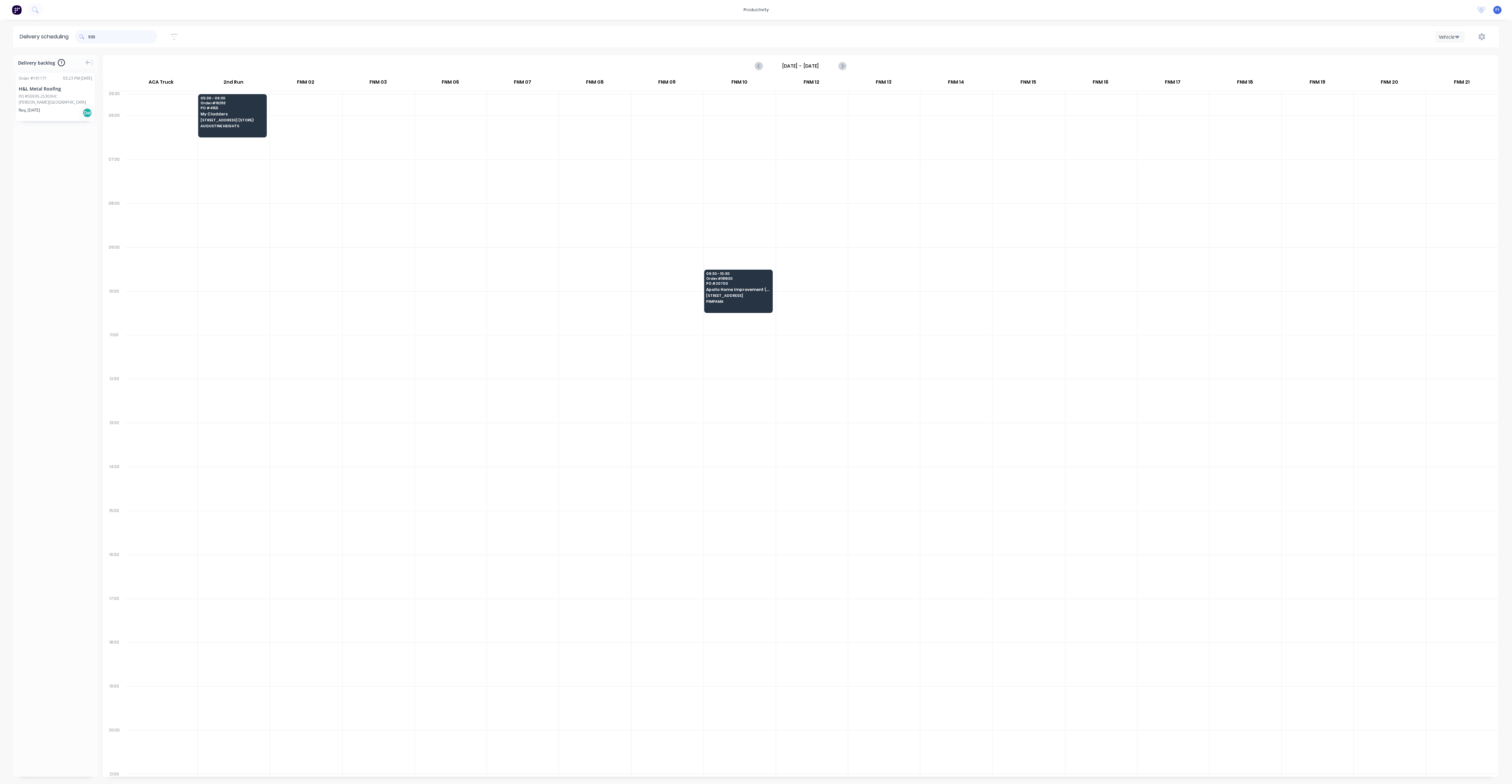
click at [134, 40] on input "930" at bounding box center [122, 36] width 69 height 13
type input "9"
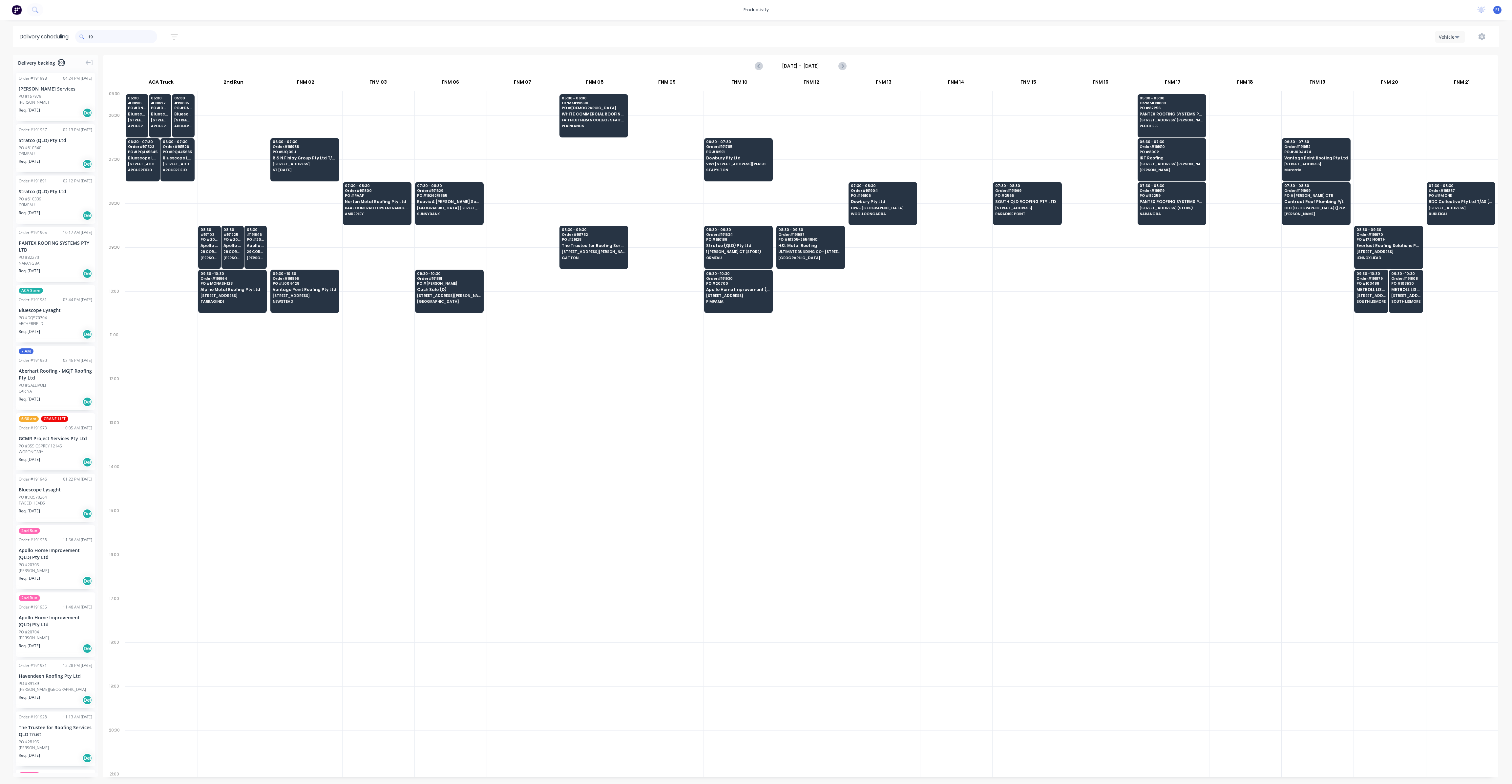
type input "1"
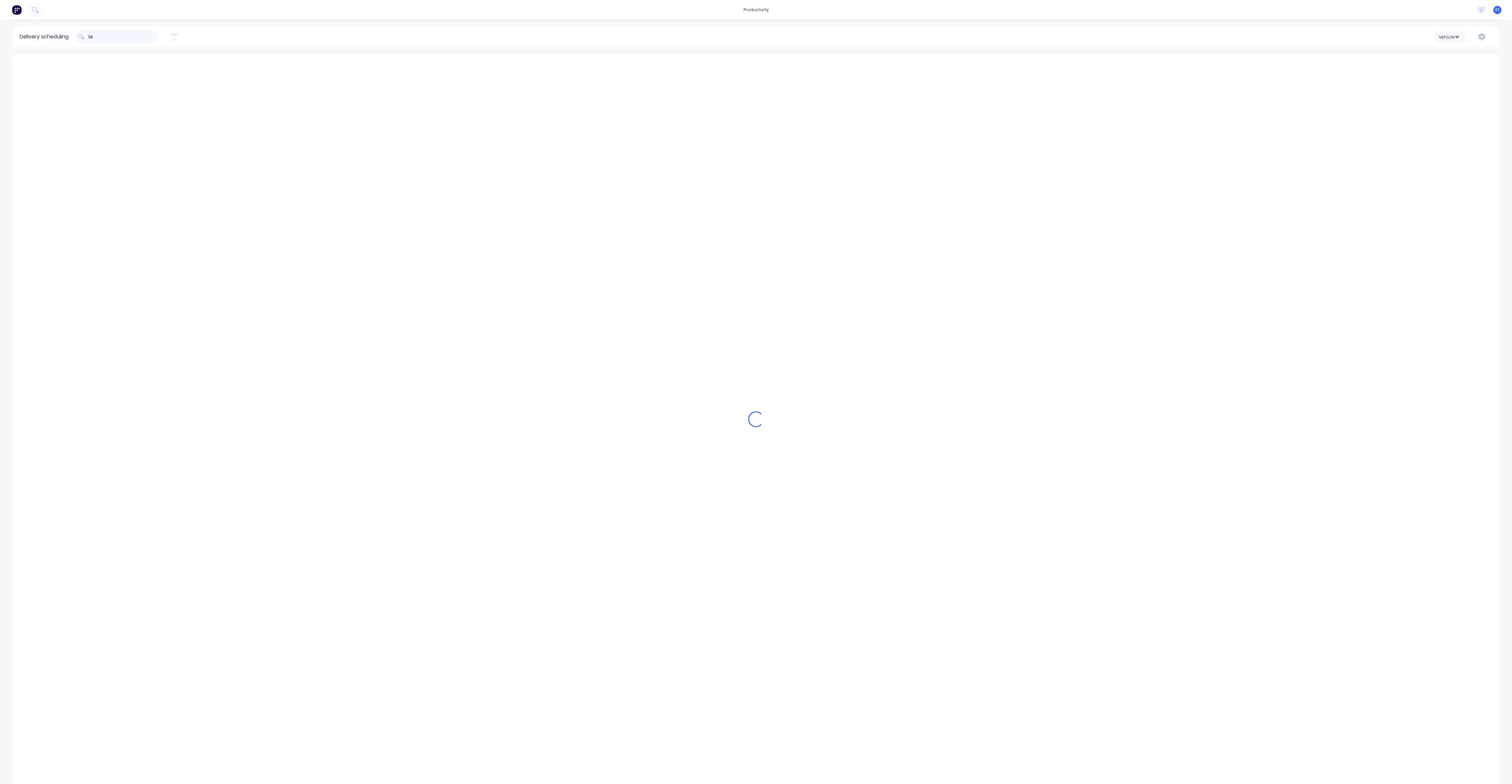
type input "082"
